Goal: Information Seeking & Learning: Understand process/instructions

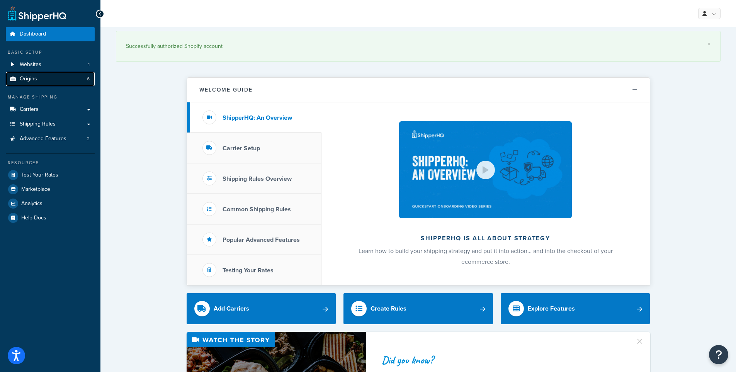
click at [39, 77] on link "Origins 6" at bounding box center [50, 79] width 89 height 14
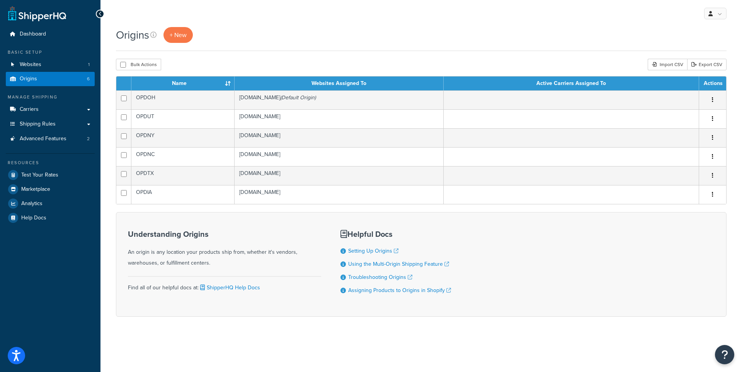
click at [255, 34] on div "Origins + New" at bounding box center [421, 35] width 611 height 16
click at [369, 250] on link "Setting Up Origins" at bounding box center [373, 251] width 50 height 8
click at [518, 69] on div "Bulk Actions Duplicate Delete Import CSV Export CSV" at bounding box center [421, 65] width 611 height 12
click at [379, 291] on link "Assigning Products to Origins in Shopify" at bounding box center [399, 290] width 103 height 8
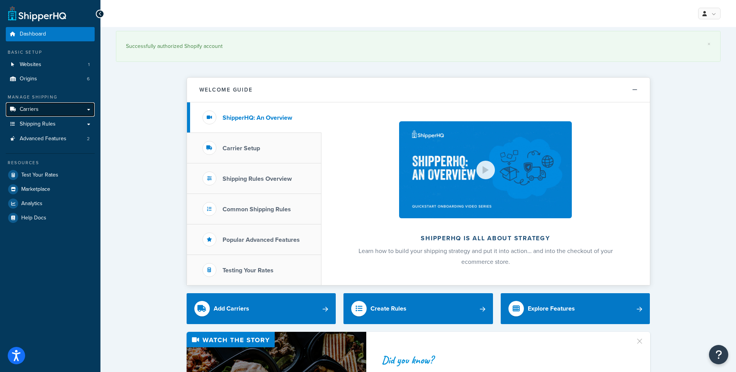
click at [43, 109] on link "Carriers" at bounding box center [50, 109] width 89 height 14
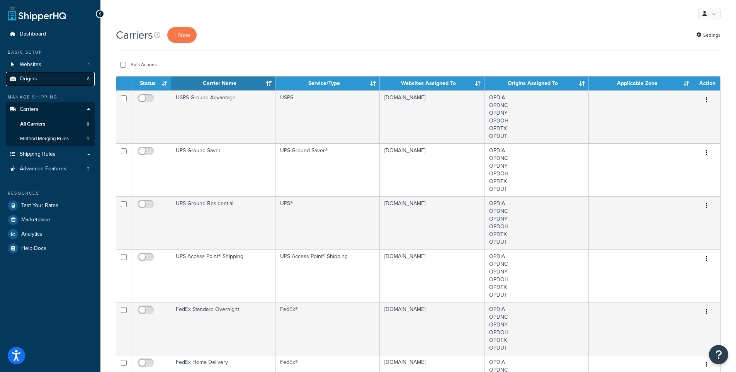
click at [49, 78] on link "Origins 6" at bounding box center [50, 79] width 89 height 14
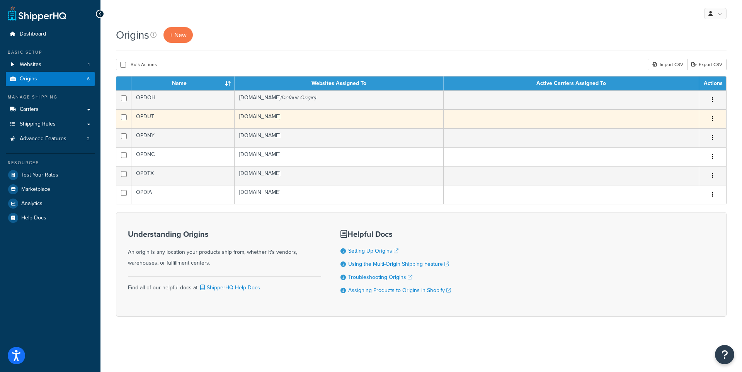
click at [213, 121] on td "OPDUT" at bounding box center [182, 118] width 103 height 19
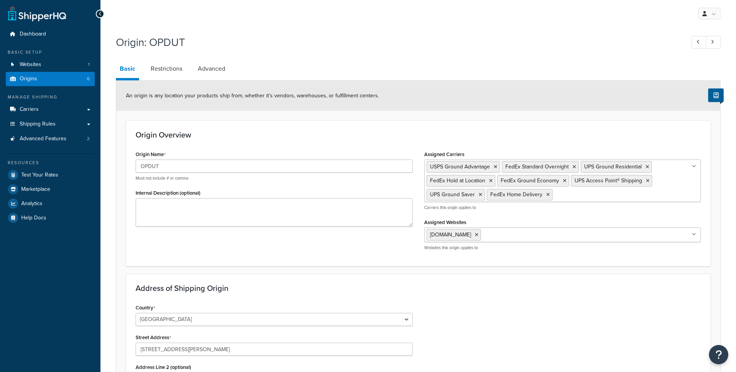
select select "44"
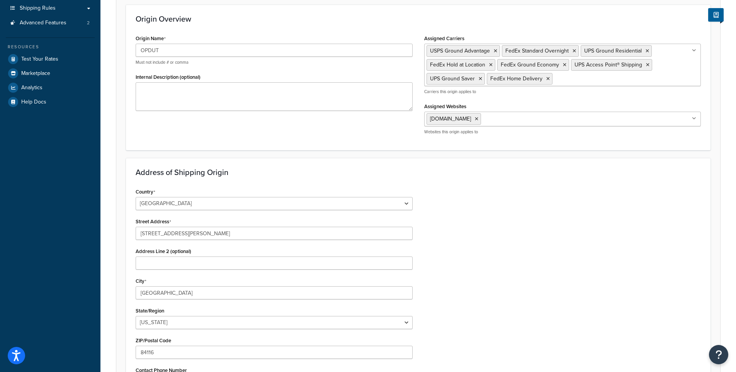
scroll to position [39, 0]
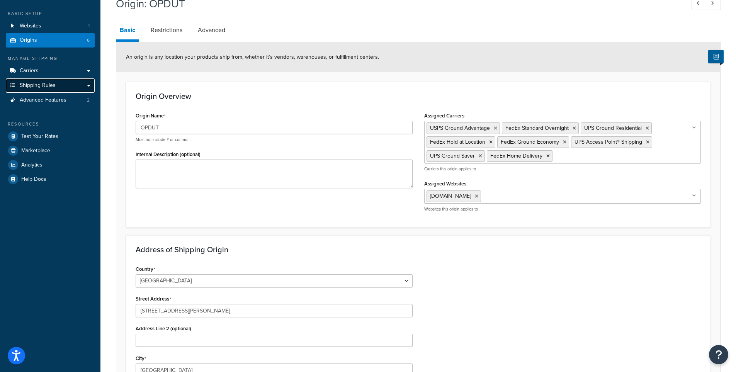
click at [31, 84] on span "Shipping Rules" at bounding box center [38, 85] width 36 height 7
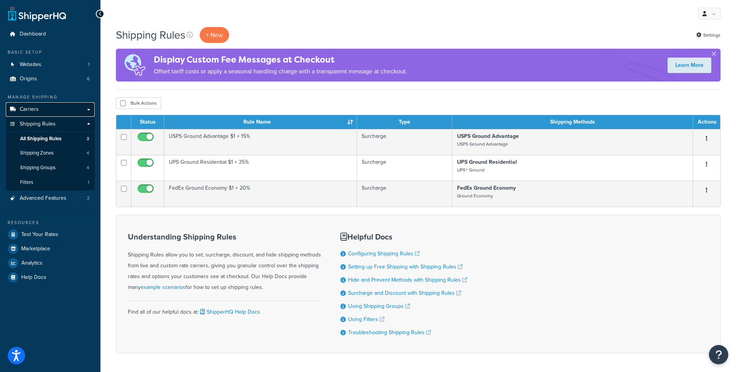
click at [39, 107] on link "Carriers" at bounding box center [50, 109] width 89 height 14
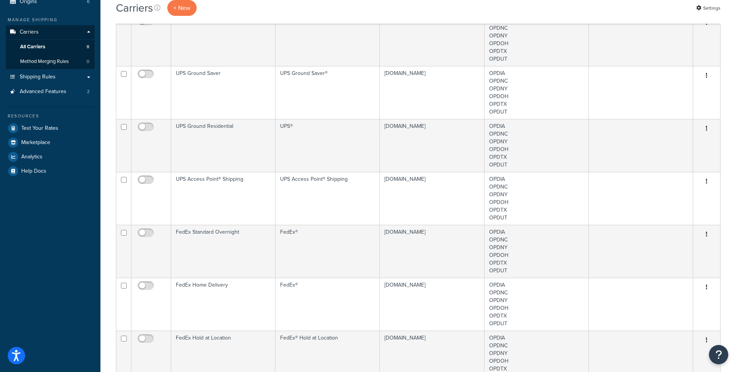
scroll to position [39, 0]
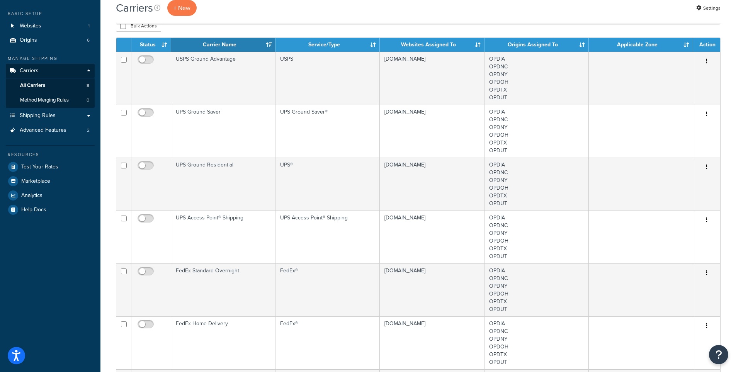
click at [106, 159] on div "Carriers + New Settings Bulk Actions Duplicate Delete Contact Us Send Us A Mess…" at bounding box center [418, 323] width 636 height 670
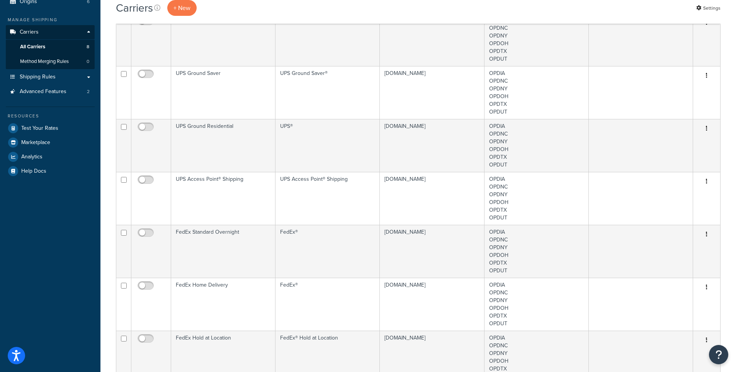
scroll to position [0, 0]
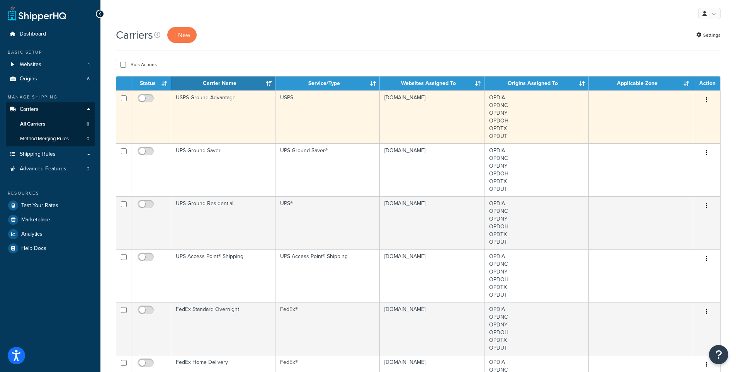
click at [205, 118] on td "USPS Ground Advantage" at bounding box center [223, 116] width 104 height 53
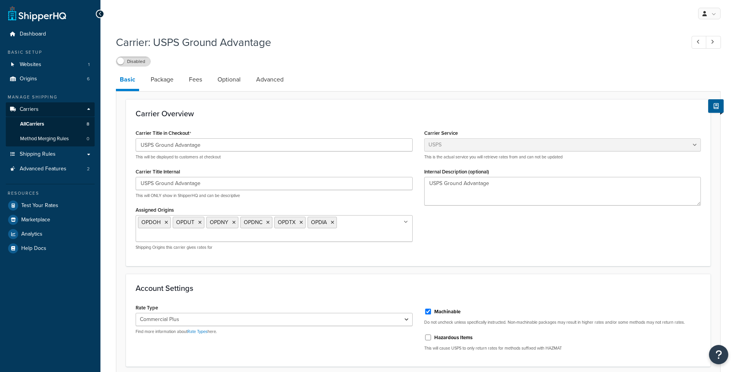
select select "usps"
select select "PLUS"
click at [48, 156] on span "Shipping Rules" at bounding box center [38, 154] width 36 height 7
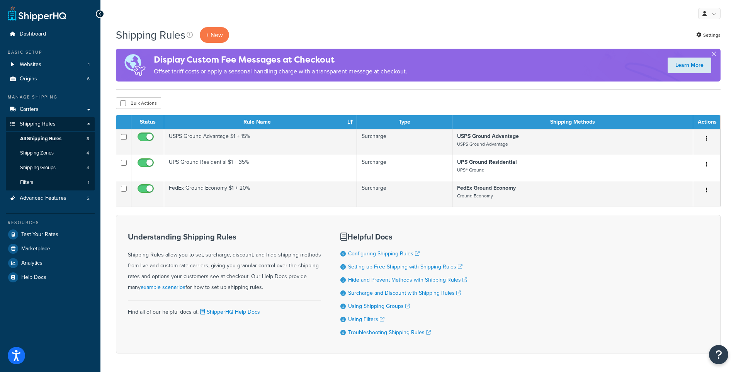
click at [306, 327] on div "Understanding Shipping Rules Shipping Rules allow you to set, surcharge, discou…" at bounding box center [224, 284] width 193 height 115
click at [39, 77] on link "Origins 6" at bounding box center [50, 79] width 89 height 14
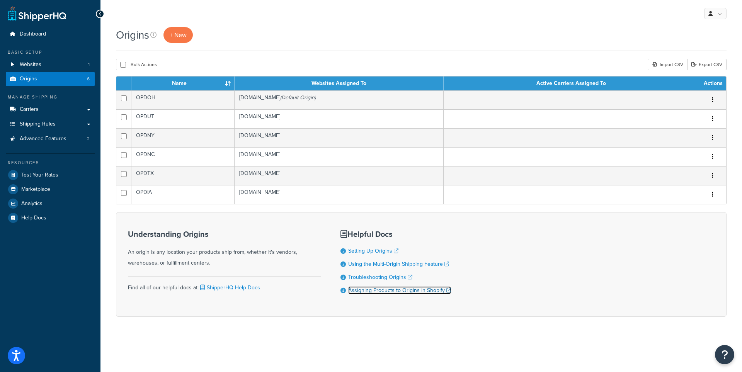
click at [389, 291] on link "Assigning Products to Origins in Shopify" at bounding box center [399, 290] width 103 height 8
